Goal: Find specific page/section: Find specific page/section

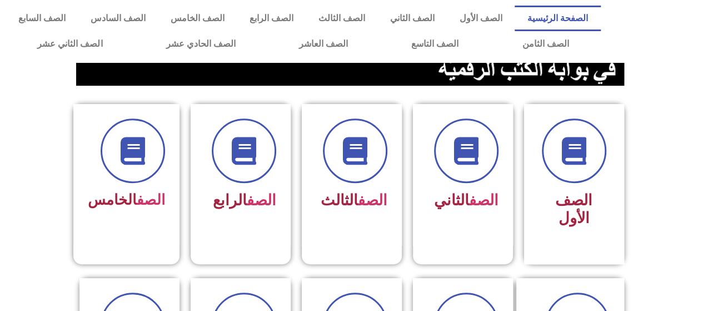
scroll to position [223, 0]
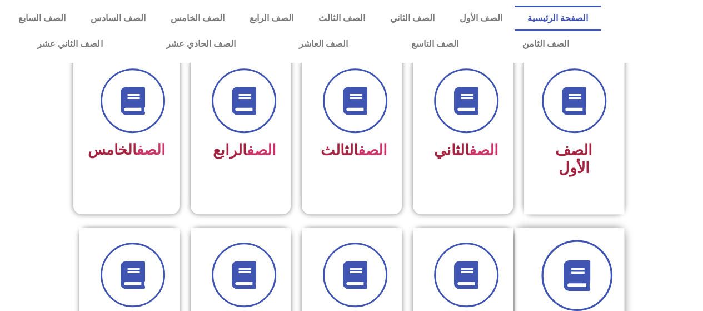
click at [568, 260] on icon at bounding box center [576, 275] width 31 height 31
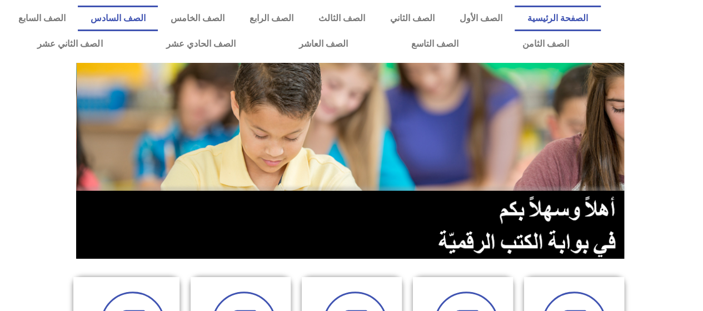
click at [158, 6] on link "الصف السادس" at bounding box center [118, 19] width 80 height 26
click at [158, 14] on link "الصف السادس" at bounding box center [118, 19] width 80 height 26
click at [146, 11] on link "الصف السادس" at bounding box center [118, 19] width 80 height 26
